Goal: Information Seeking & Learning: Learn about a topic

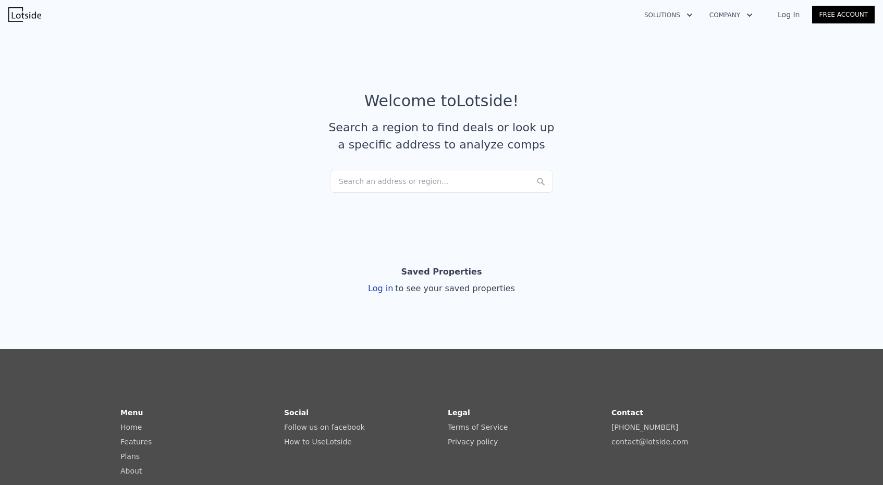
click at [354, 184] on div "Search an address or region..." at bounding box center [441, 181] width 223 height 23
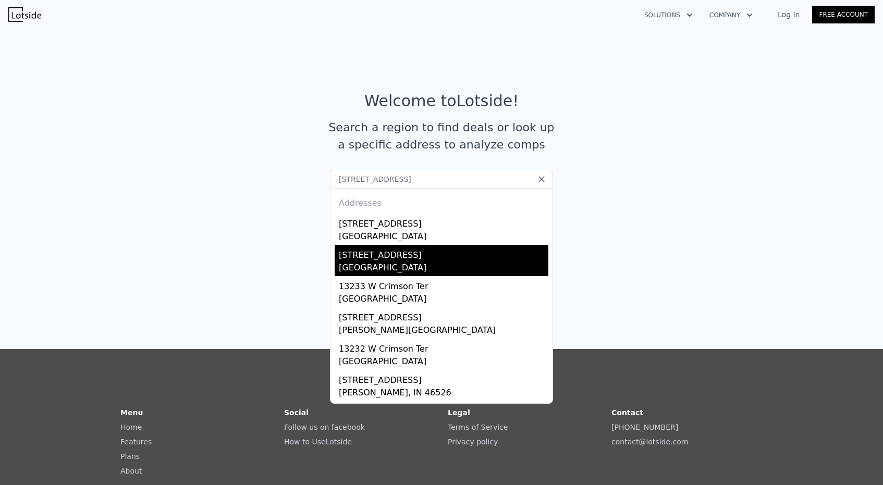
type input "[STREET_ADDRESS]"
click at [376, 248] on div "[STREET_ADDRESS]" at bounding box center [443, 253] width 209 height 17
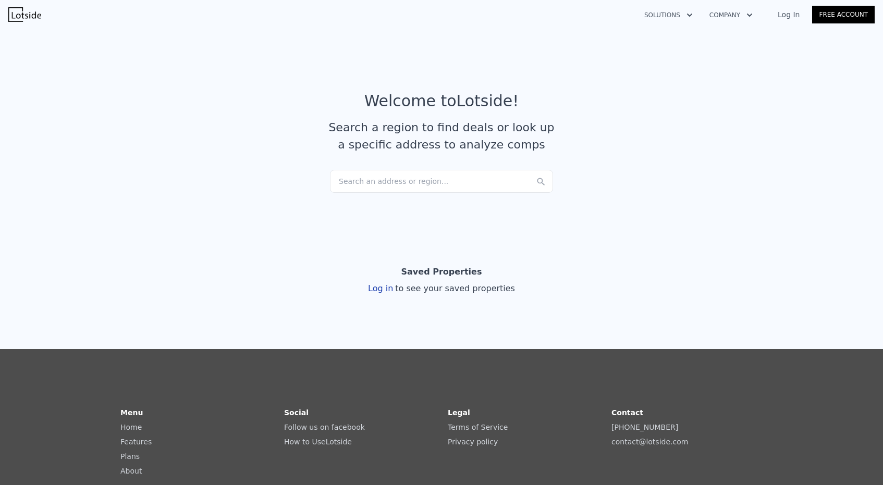
click at [351, 175] on div "Search an address or region..." at bounding box center [441, 181] width 223 height 23
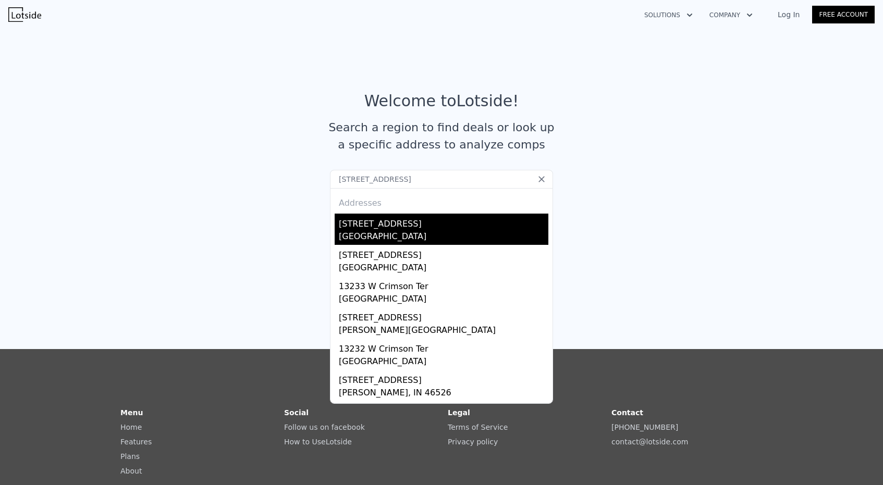
type input "[STREET_ADDRESS]"
click at [358, 231] on div "[GEOGRAPHIC_DATA]" at bounding box center [443, 237] width 209 height 15
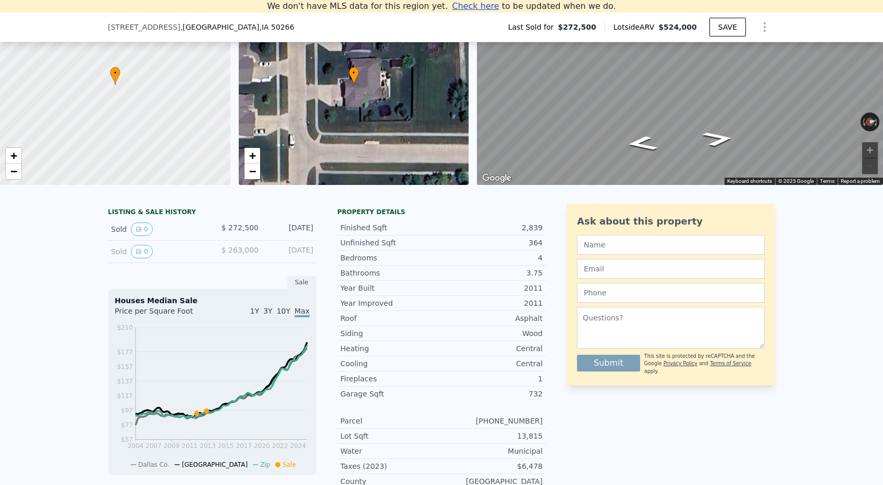
scroll to position [49, 0]
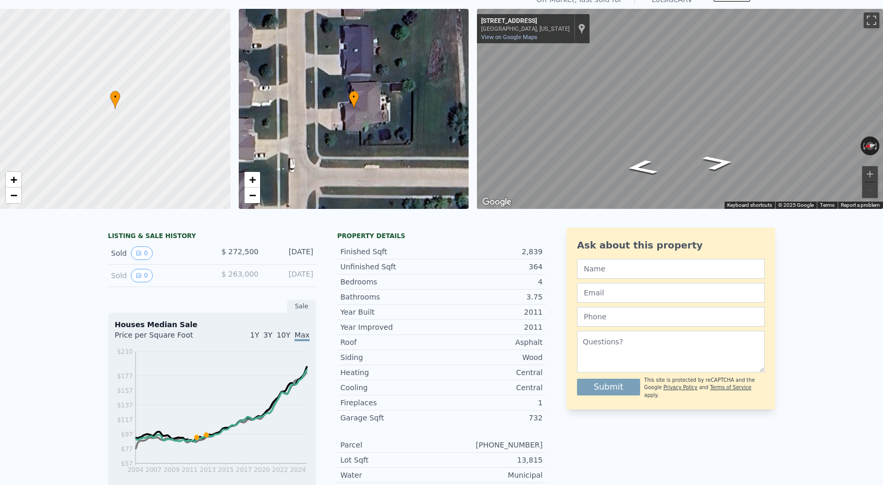
click at [468, 388] on div "Central" at bounding box center [491, 387] width 101 height 10
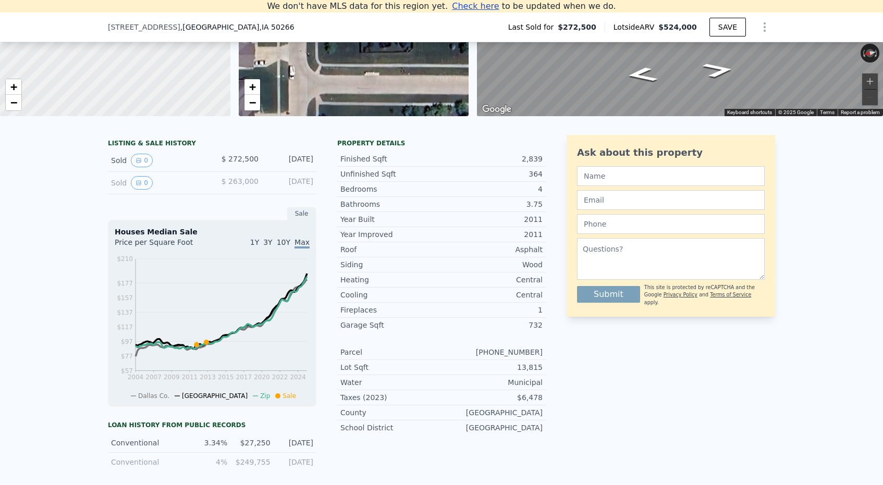
scroll to position [138, 0]
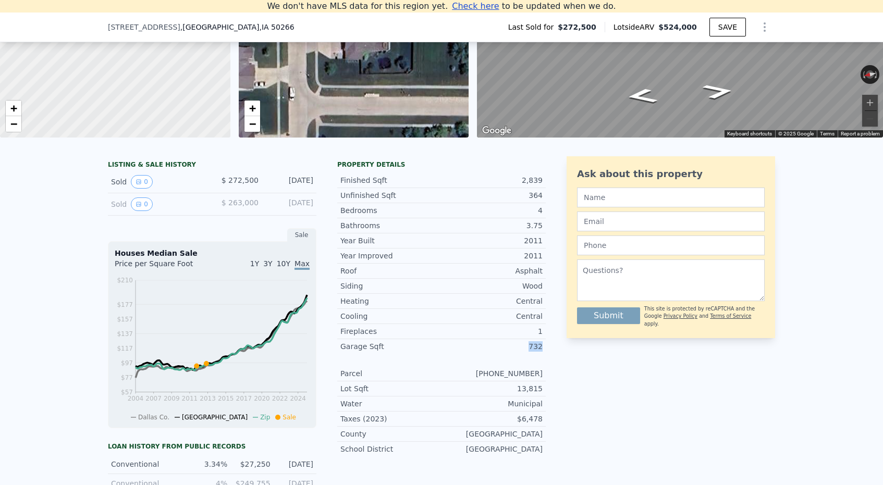
drag, startPoint x: 528, startPoint y: 348, endPoint x: 519, endPoint y: 351, distance: 9.7
click at [520, 351] on div "732" at bounding box center [491, 346] width 101 height 10
click at [538, 330] on div "1" at bounding box center [491, 331] width 101 height 10
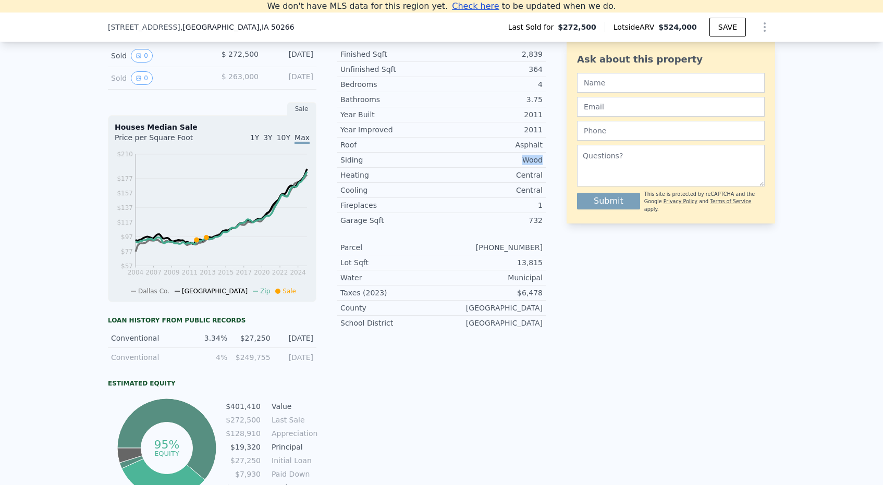
scroll to position [265, 0]
